Goal: Use online tool/utility

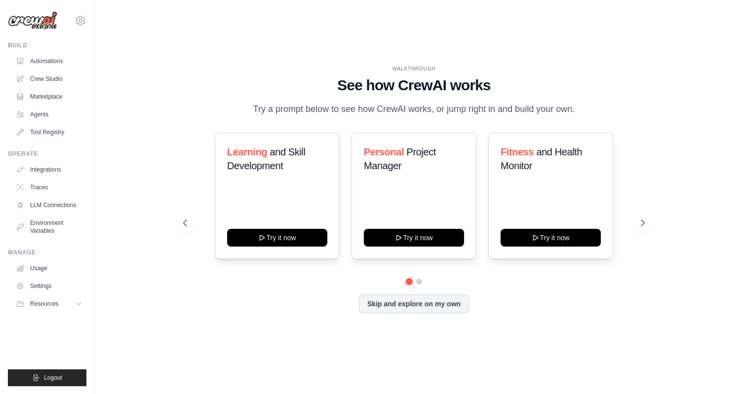
click at [38, 76] on link "Crew Studio" at bounding box center [49, 79] width 75 height 16
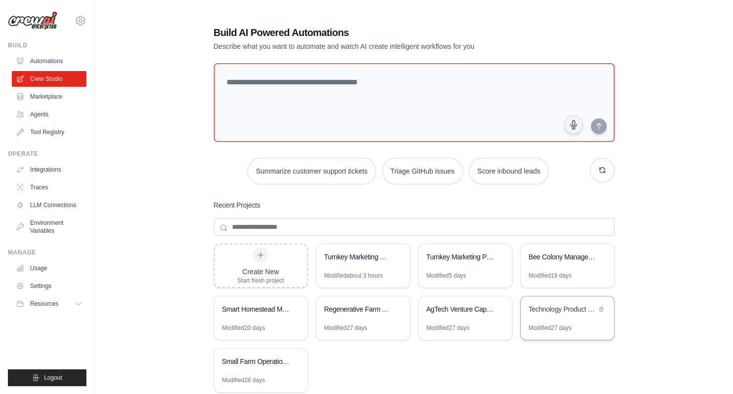
click at [557, 306] on div "Technology Product Research Automation" at bounding box center [562, 309] width 68 height 10
click at [602, 306] on icon at bounding box center [601, 309] width 6 height 6
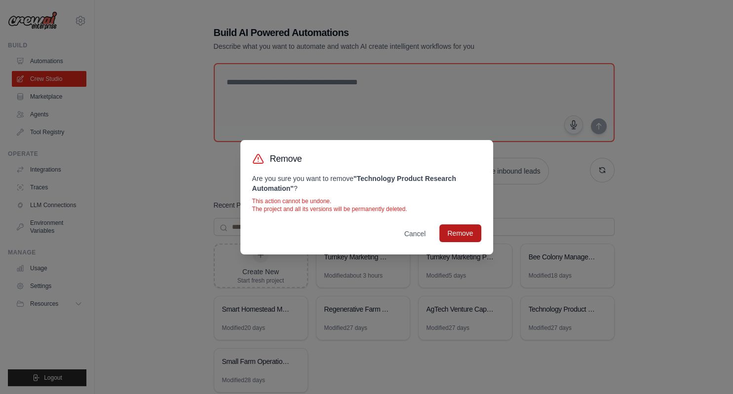
click at [473, 231] on button "Remove" at bounding box center [459, 234] width 41 height 18
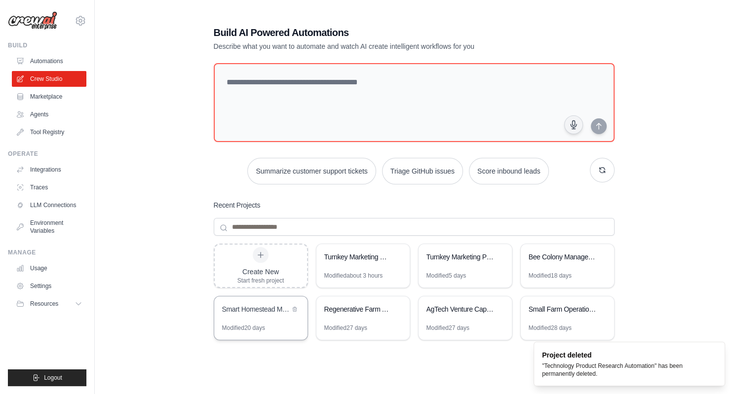
click at [254, 309] on div "Smart Homestead Management System" at bounding box center [256, 309] width 68 height 10
click at [385, 310] on div "Regenerative Farm AI Monitor" at bounding box center [358, 309] width 68 height 10
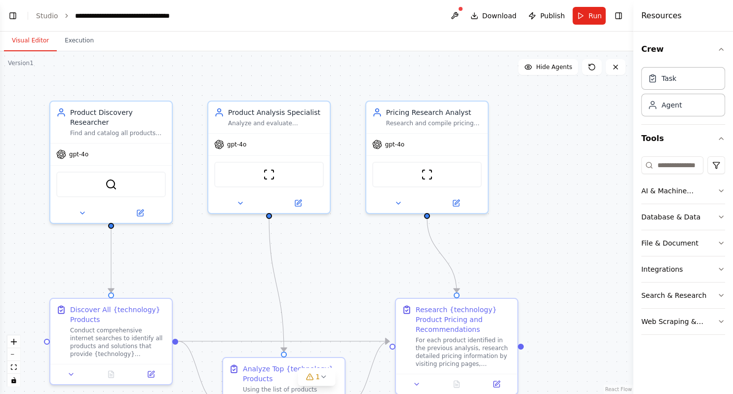
scroll to position [1303, 0]
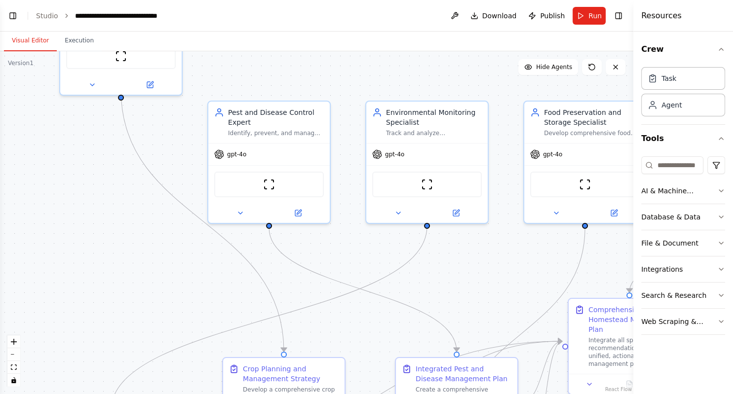
scroll to position [1682, 0]
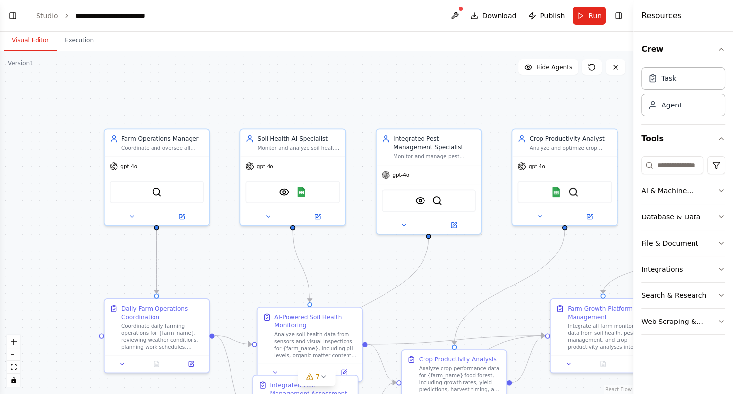
scroll to position [2027, 0]
